Goal: Book appointment/travel/reservation

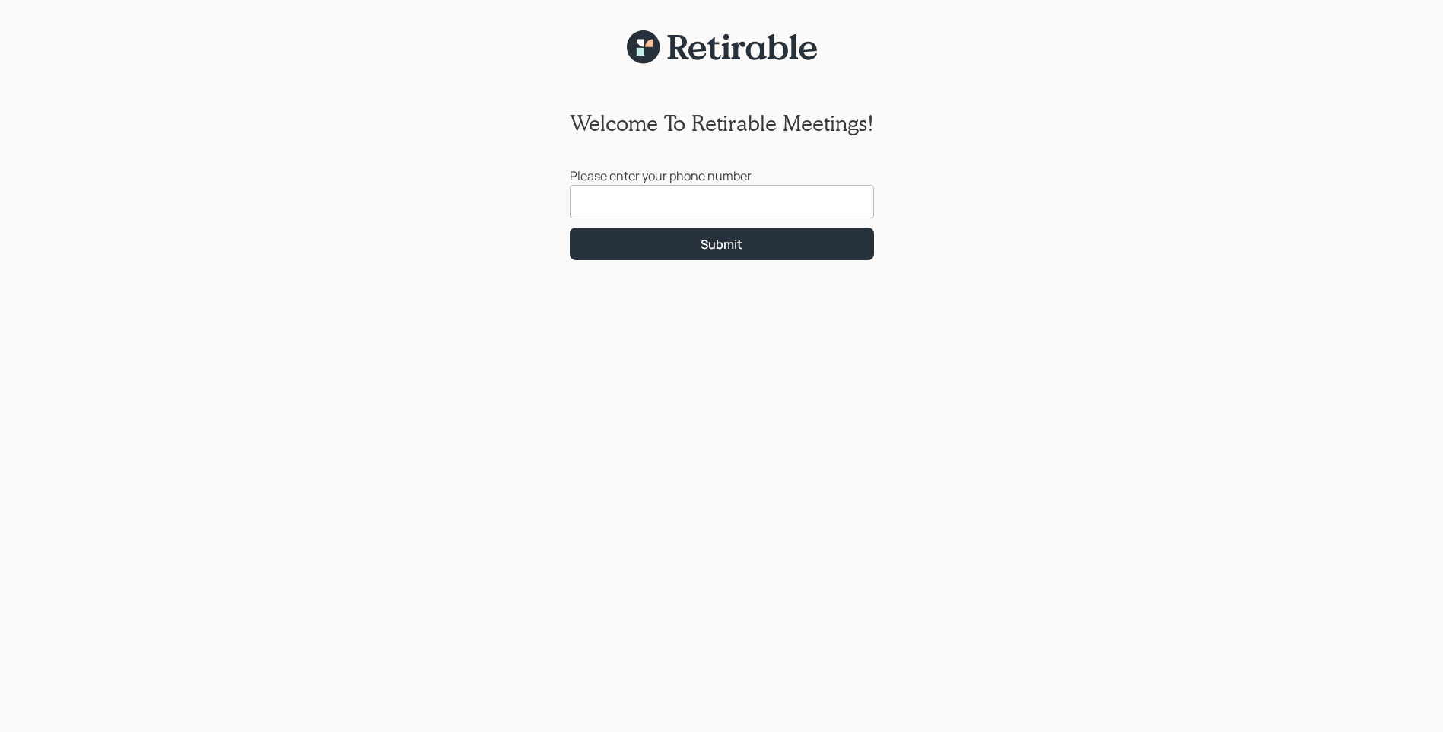
type input "[PHONE_NUMBER]"
click at [631, 249] on button "Submit" at bounding box center [722, 243] width 304 height 33
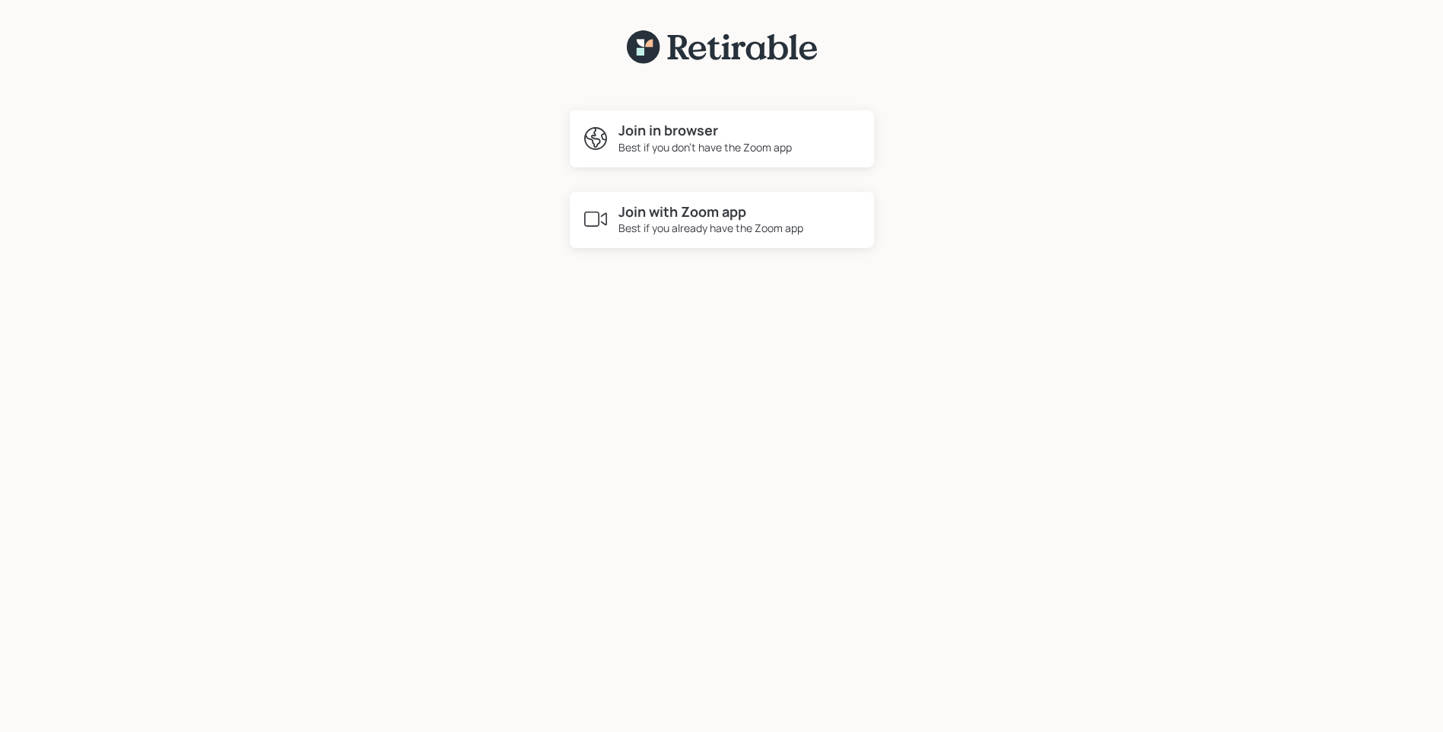
click at [648, 221] on div "Best if you already have the Zoom app" at bounding box center [710, 228] width 185 height 16
